Goal: Navigation & Orientation: Go to known website

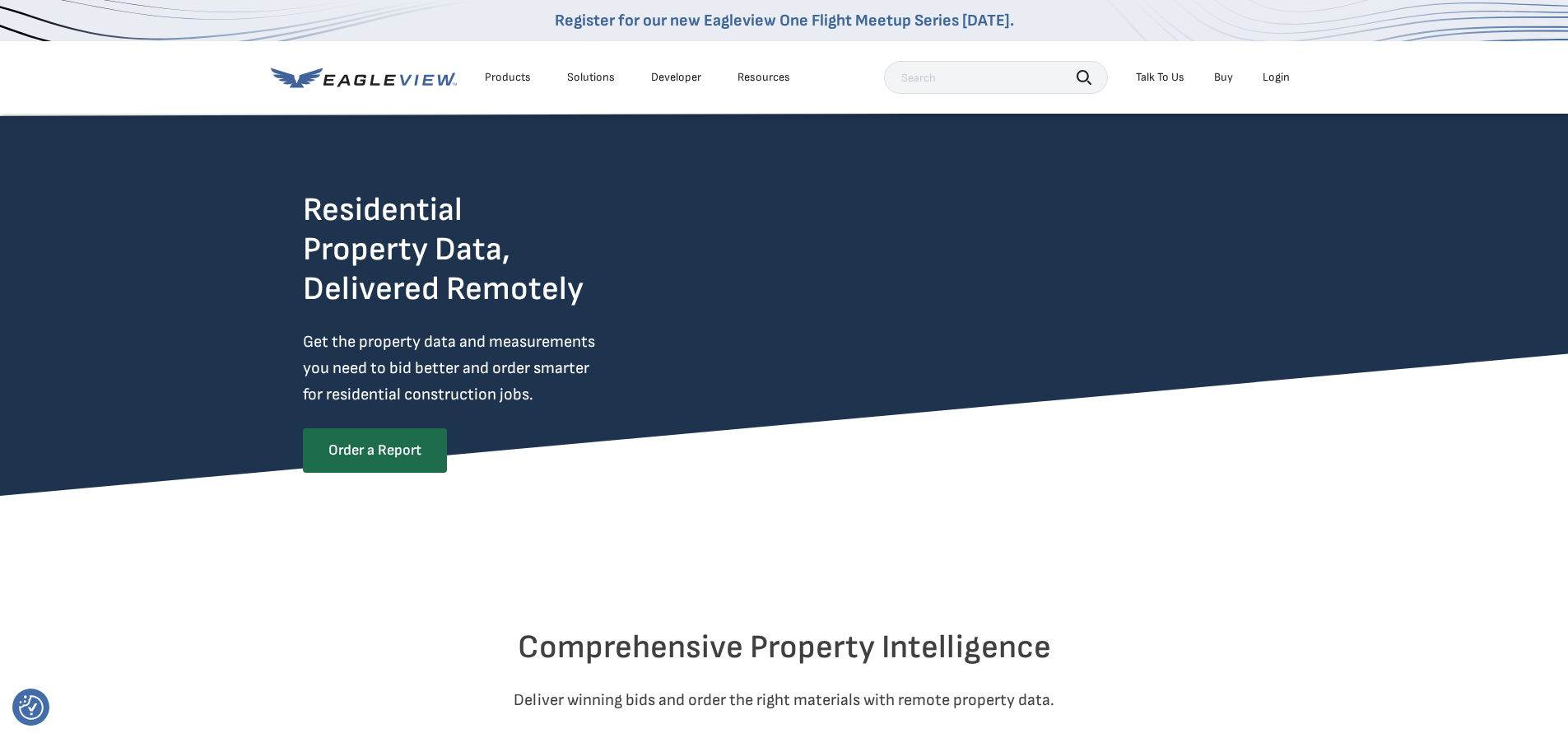
click at [393, 78] on icon at bounding box center [363, 78] width 186 height 21
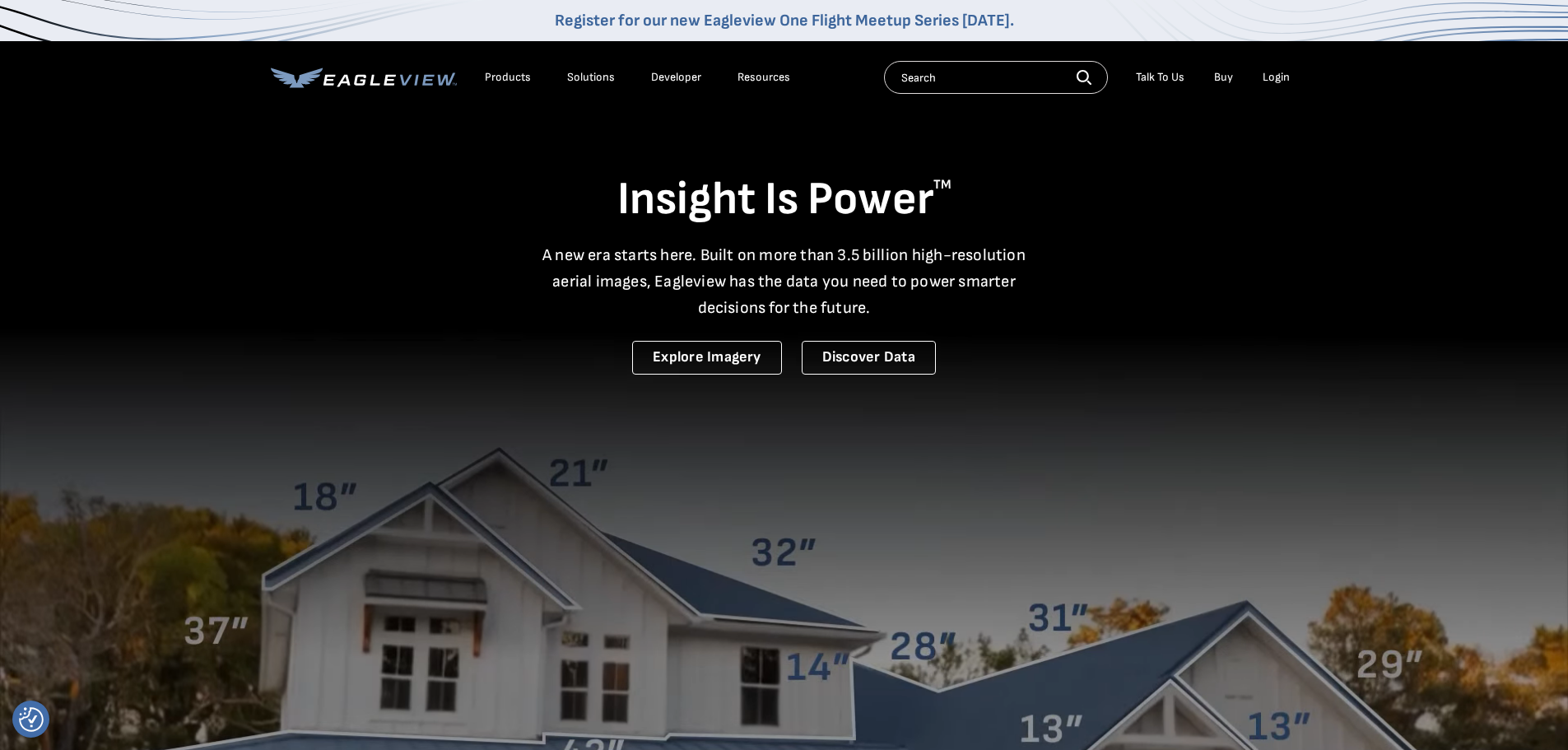
drag, startPoint x: 361, startPoint y: 79, endPoint x: 319, endPoint y: 76, distance: 42.1
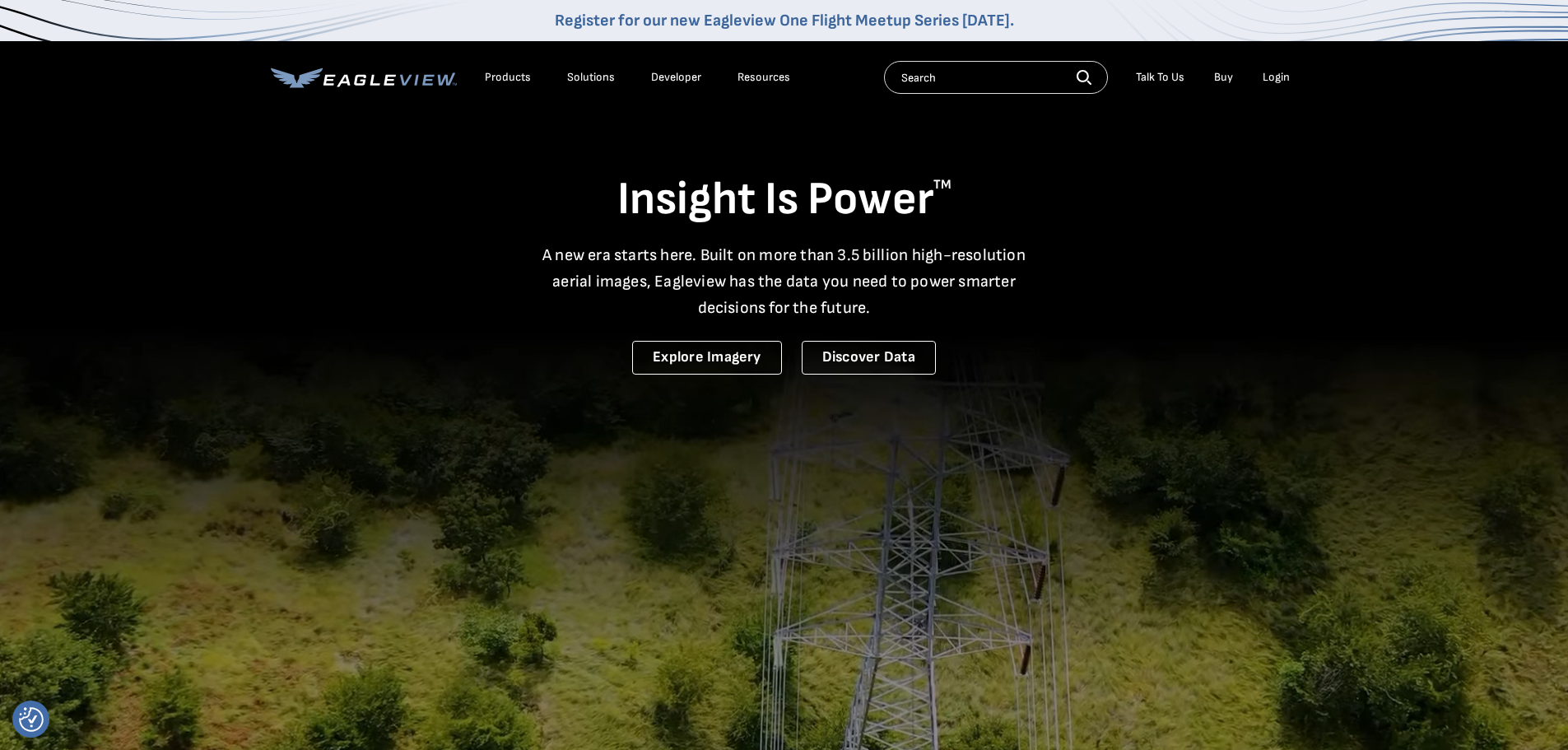
click at [319, 76] on icon at bounding box center [363, 78] width 186 height 21
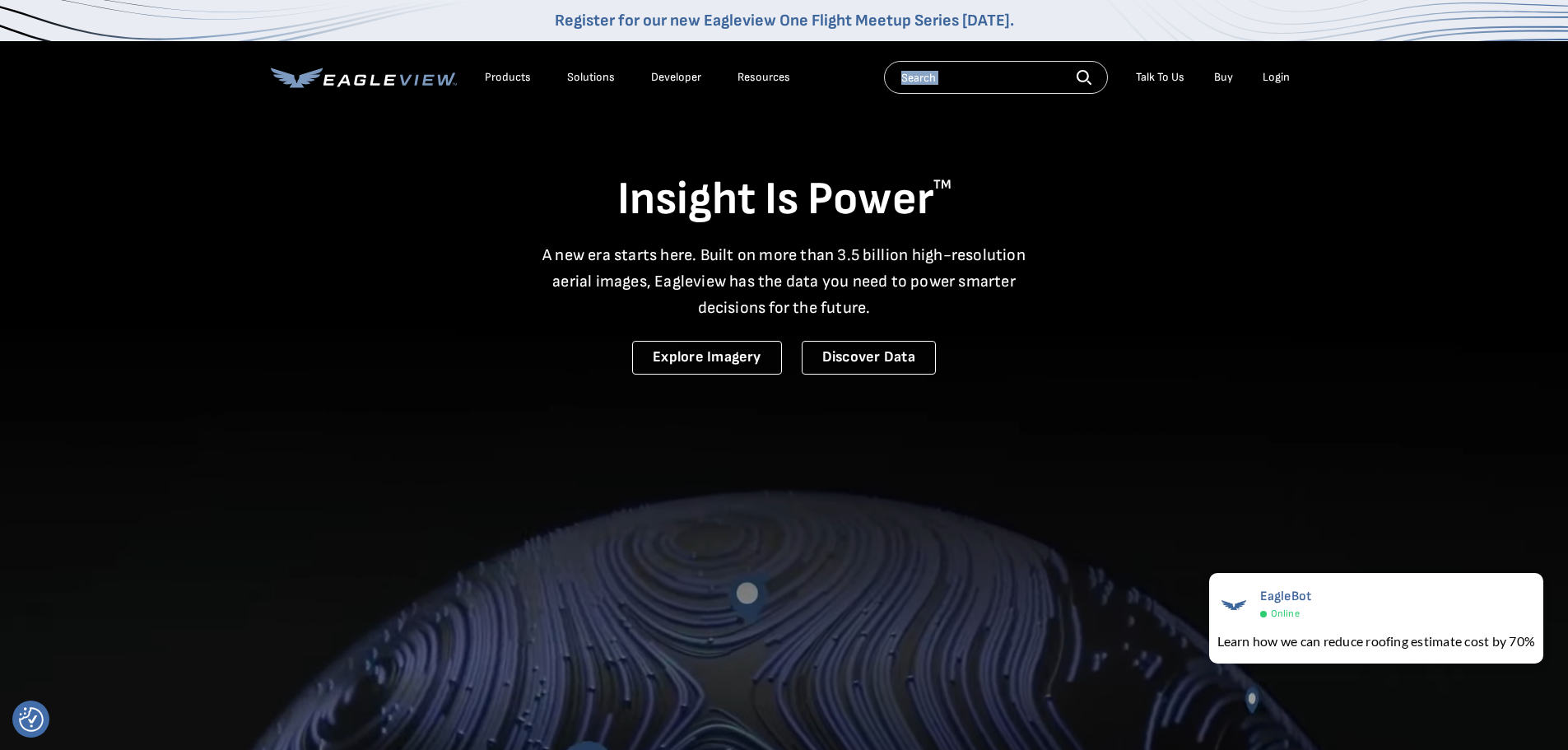
drag, startPoint x: 242, startPoint y: 49, endPoint x: 473, endPoint y: 124, distance: 242.9
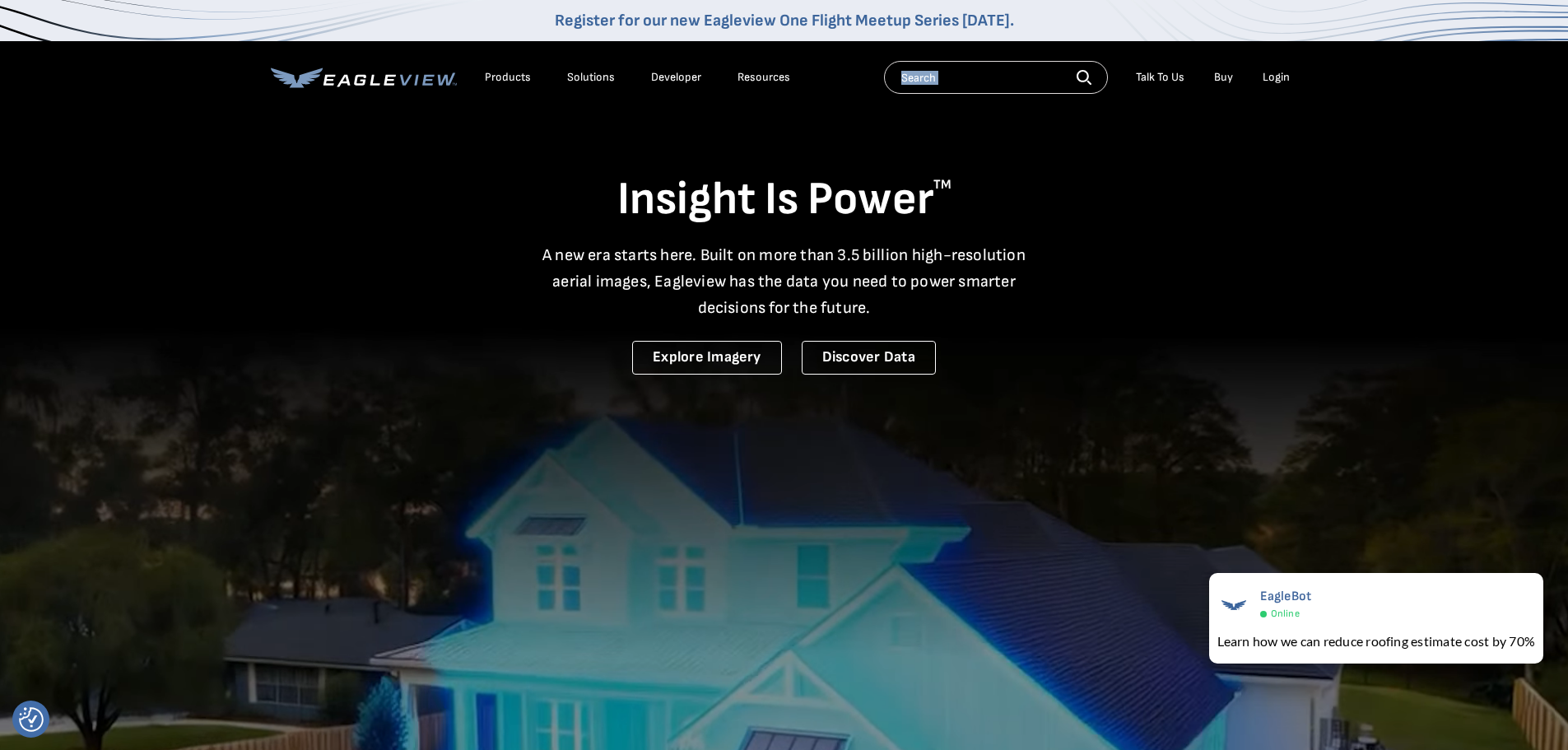
drag, startPoint x: 427, startPoint y: 77, endPoint x: 374, endPoint y: 159, distance: 97.6
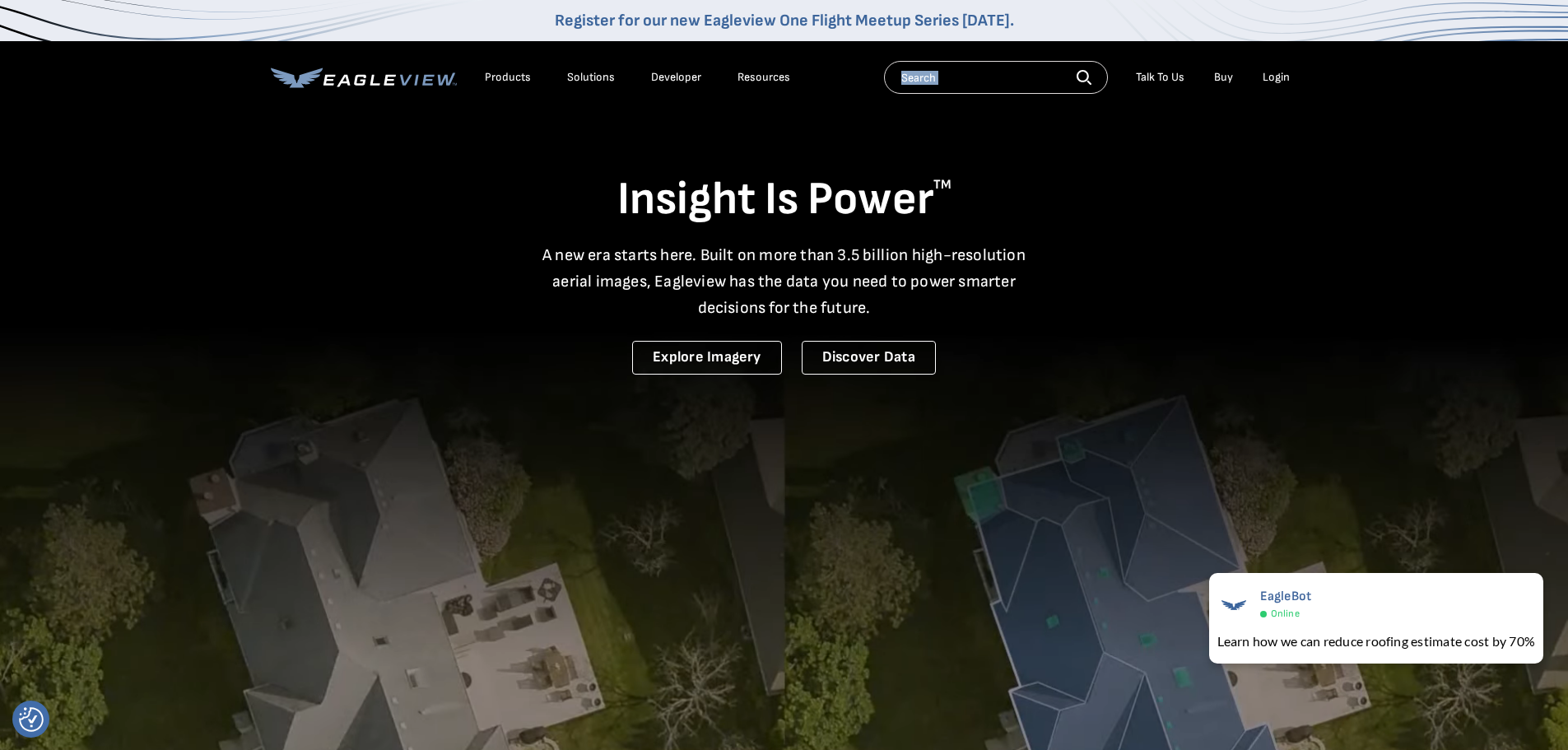
click at [374, 159] on div "Insight Is Power TM A new era starts here. Built on more than 3.5 billion high-…" at bounding box center [784, 242] width 1027 height 262
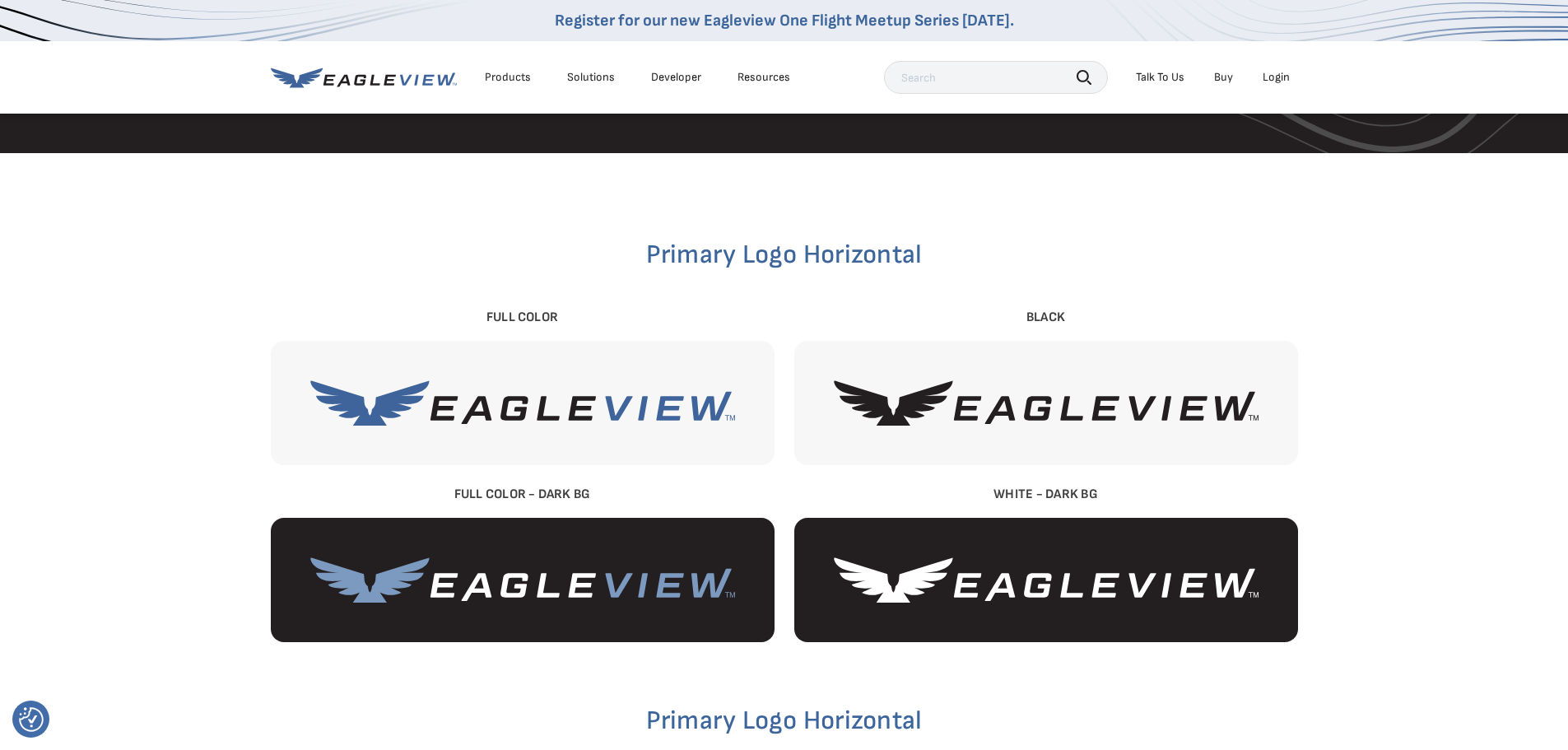
scroll to position [329, 0]
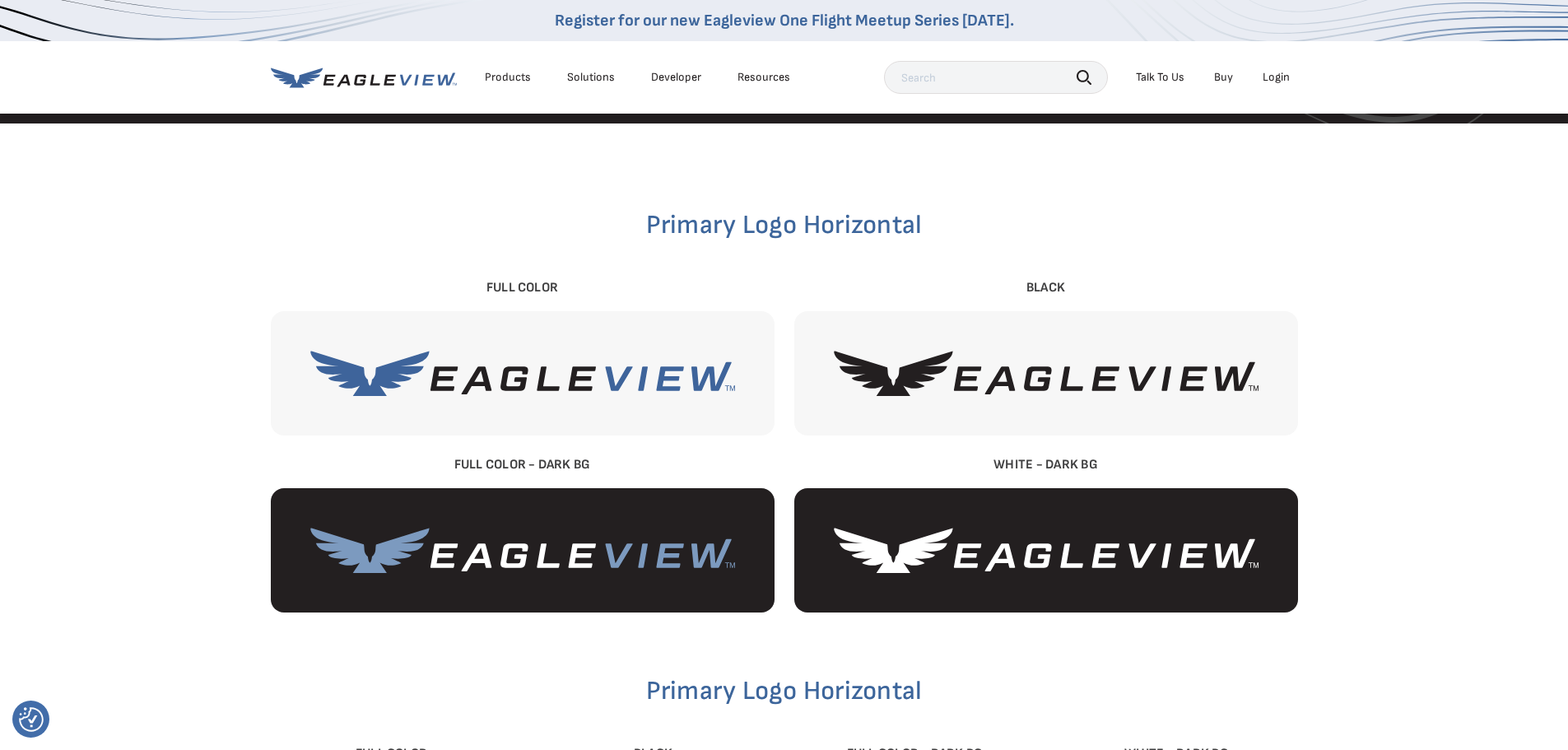
click at [562, 372] on img at bounding box center [523, 373] width 425 height 45
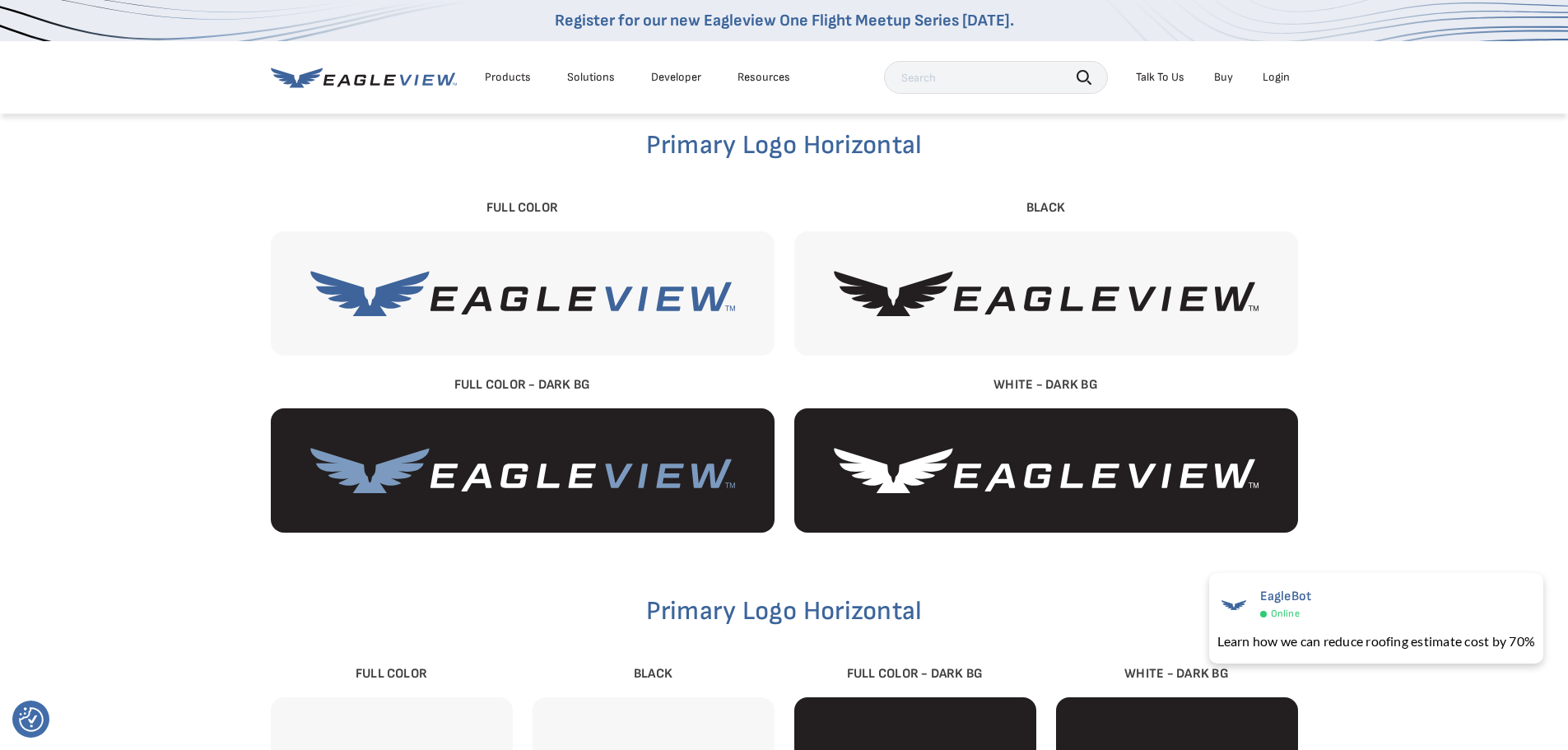
scroll to position [412, 0]
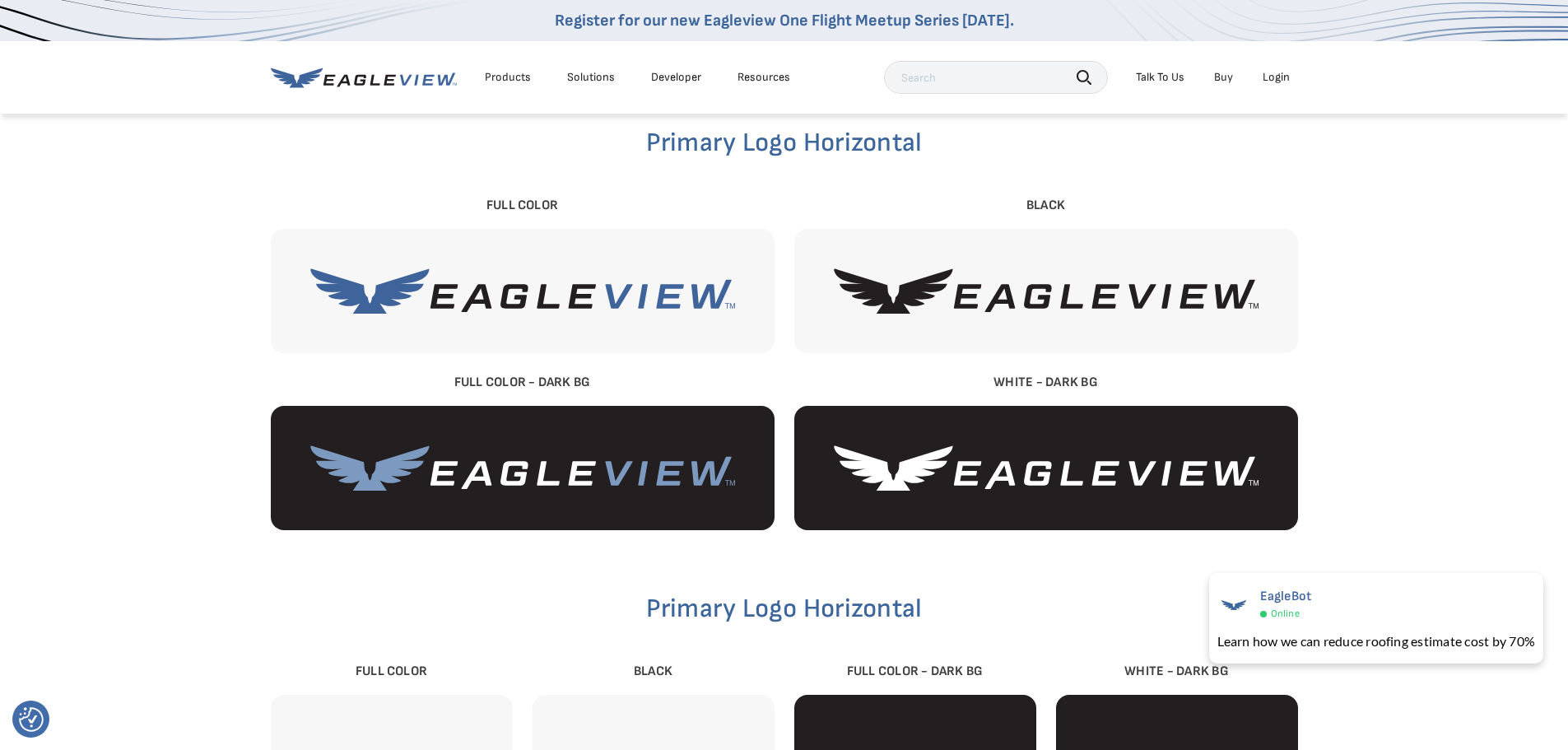
click at [620, 312] on img at bounding box center [523, 291] width 425 height 45
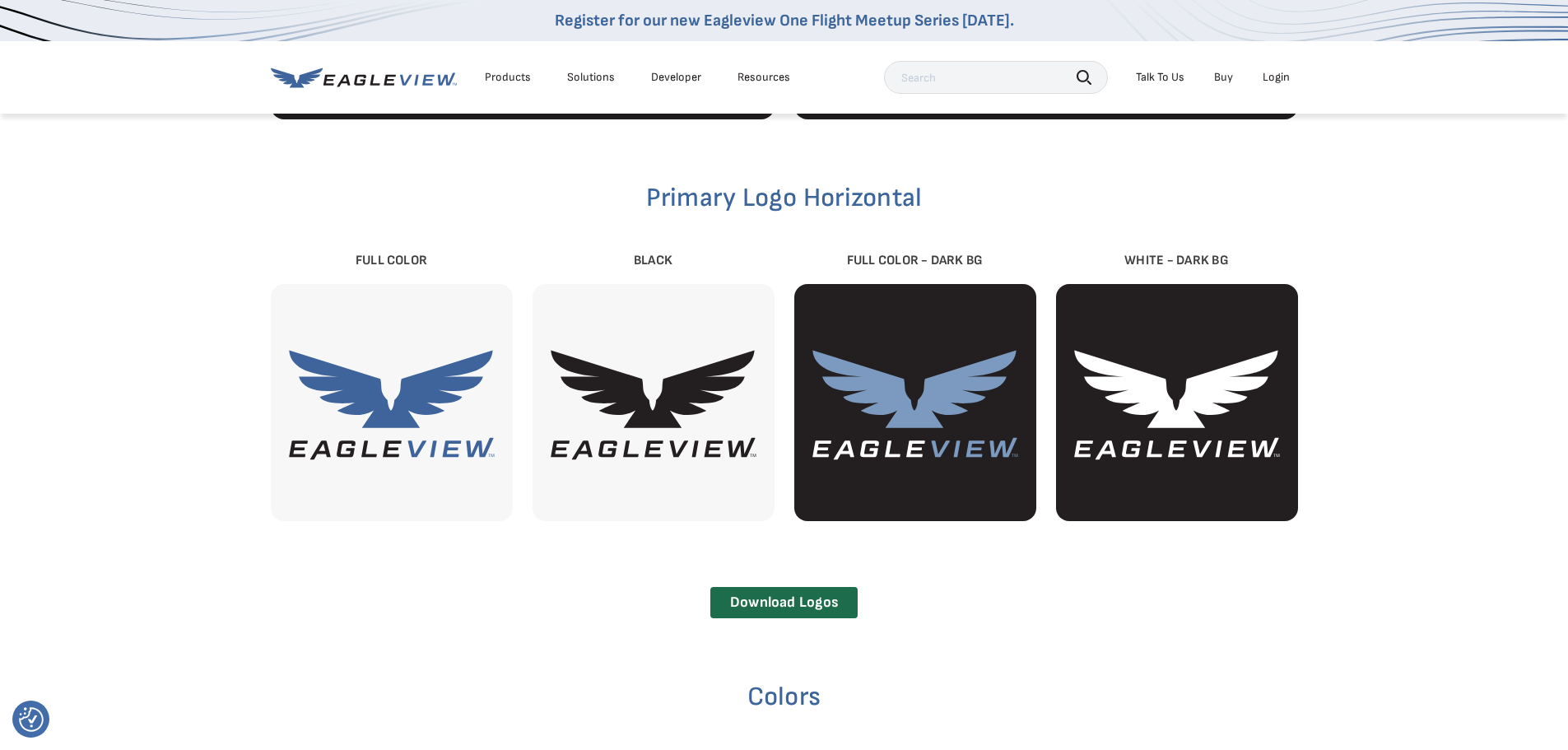
scroll to position [822, 0]
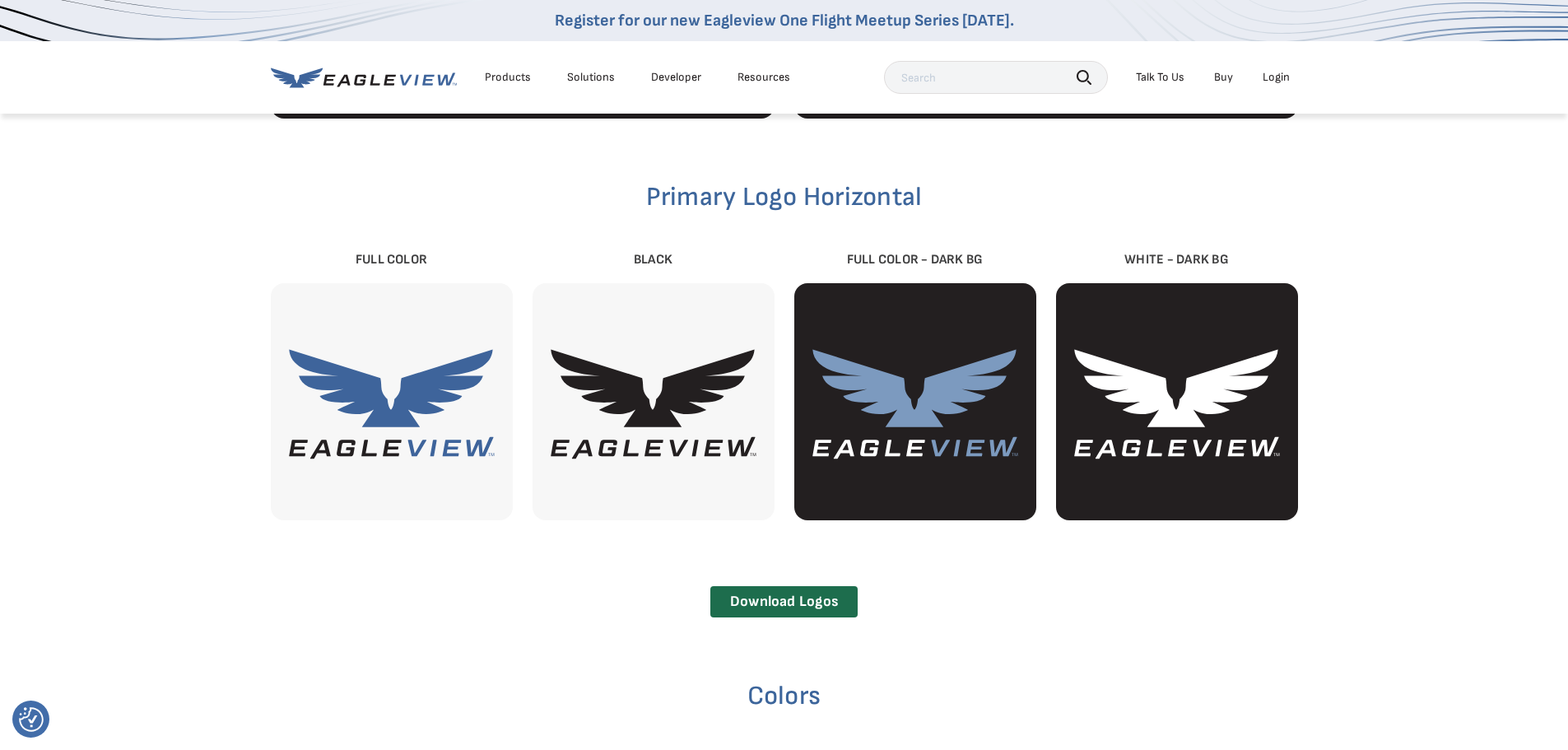
click at [363, 408] on img at bounding box center [392, 402] width 242 height 158
